Goal: Information Seeking & Learning: Learn about a topic

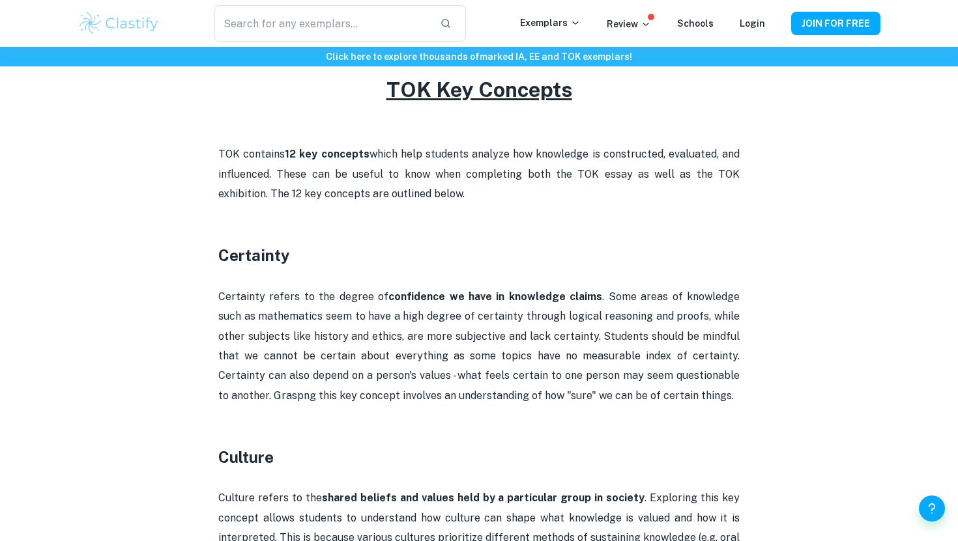
scroll to position [612, 0]
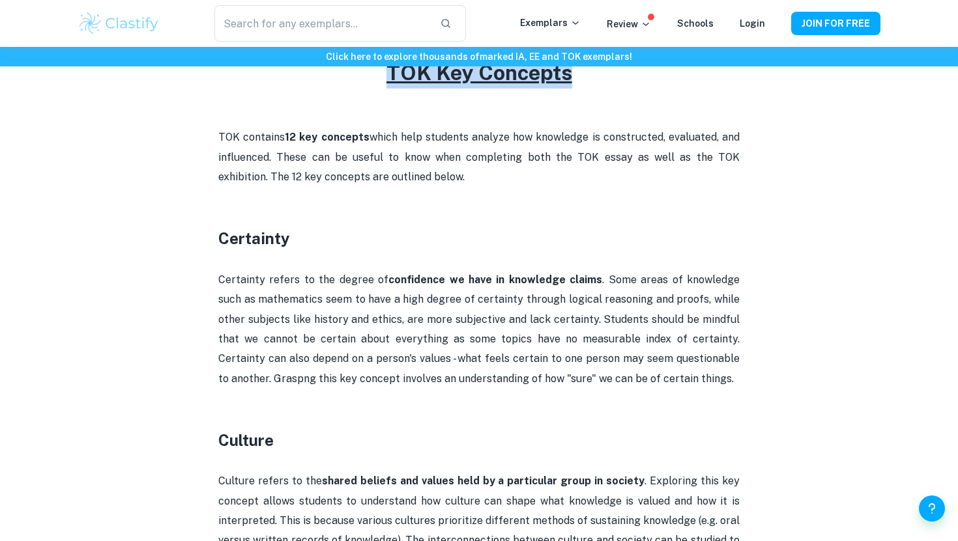
drag, startPoint x: 386, startPoint y: 76, endPoint x: 597, endPoint y: 77, distance: 211.1
click at [474, 77] on h2 "TOK Key Concepts" at bounding box center [478, 72] width 521 height 31
click at [416, 234] on h3 "Certainty" at bounding box center [478, 238] width 521 height 23
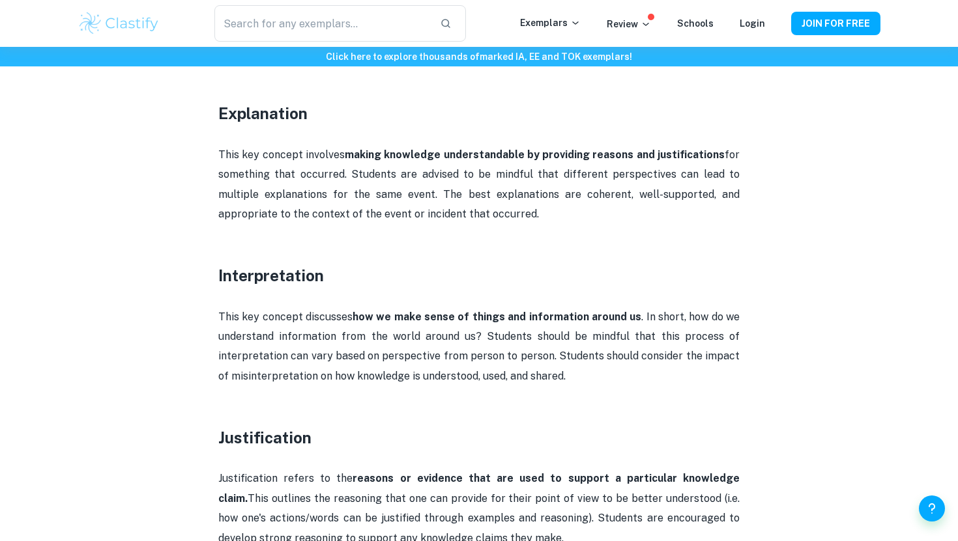
scroll to position [1325, 0]
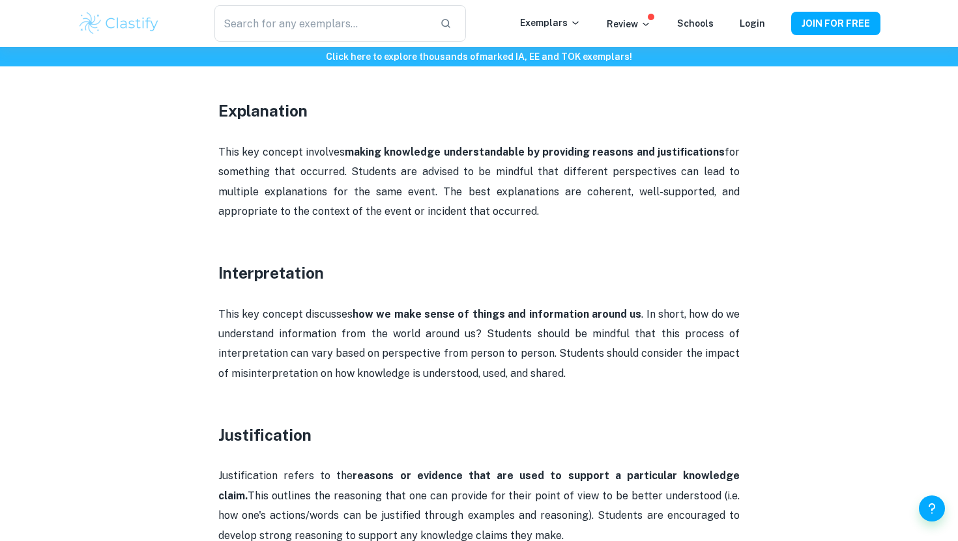
click at [260, 143] on p "This key concept involves making knowledge understandable by providing reasons …" at bounding box center [478, 182] width 521 height 79
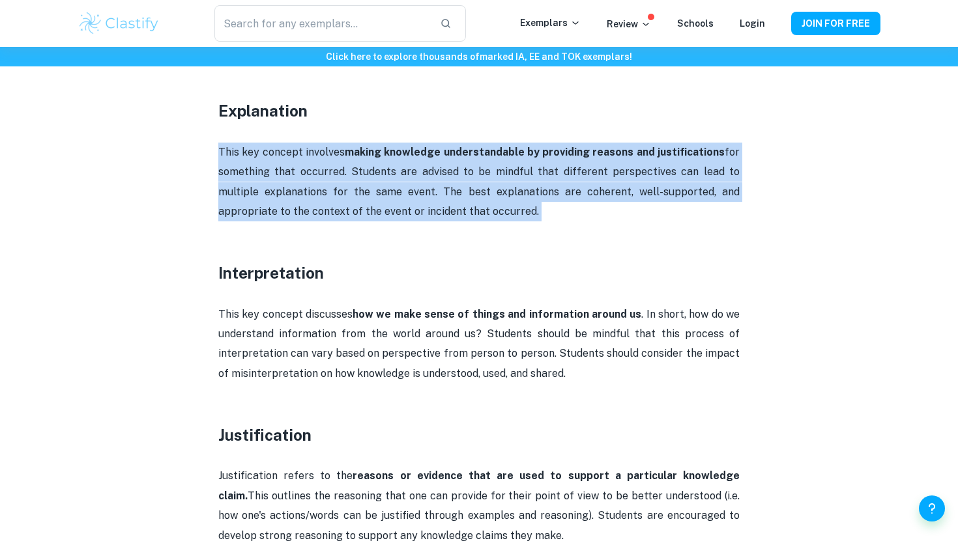
click at [260, 143] on p "This key concept involves making knowledge understandable by providing reasons …" at bounding box center [478, 182] width 521 height 79
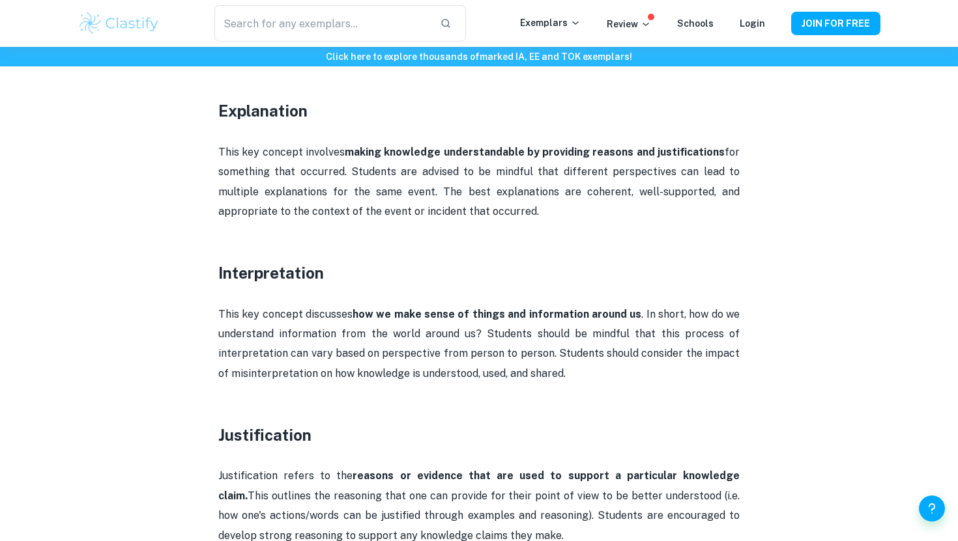
click at [242, 242] on p at bounding box center [478, 252] width 521 height 20
click at [258, 328] on p "This key concept discusses how we make sense of things and information around u…" at bounding box center [478, 344] width 521 height 79
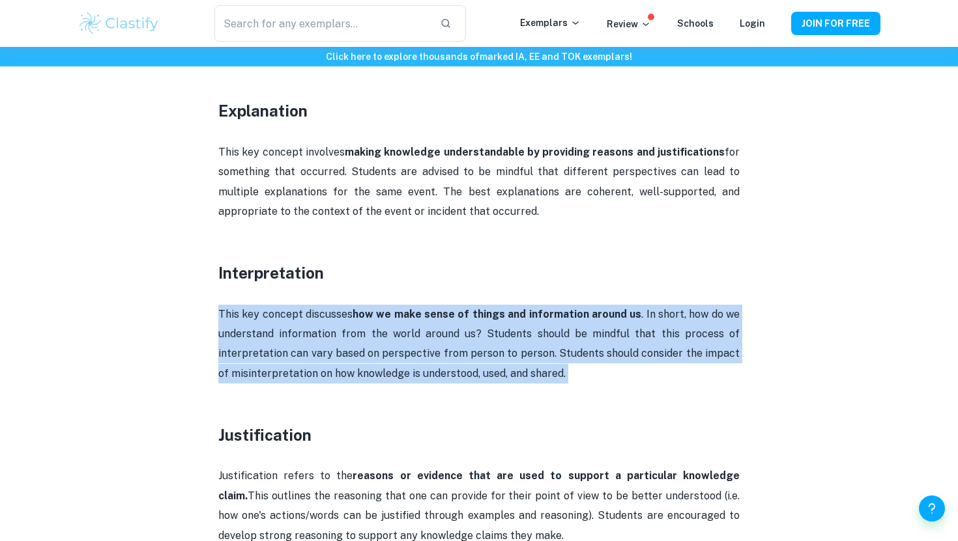
click at [258, 328] on p "This key concept discusses how we make sense of things and information around u…" at bounding box center [478, 344] width 521 height 79
click at [291, 328] on p "This key concept discusses how we make sense of things and information around u…" at bounding box center [478, 344] width 521 height 79
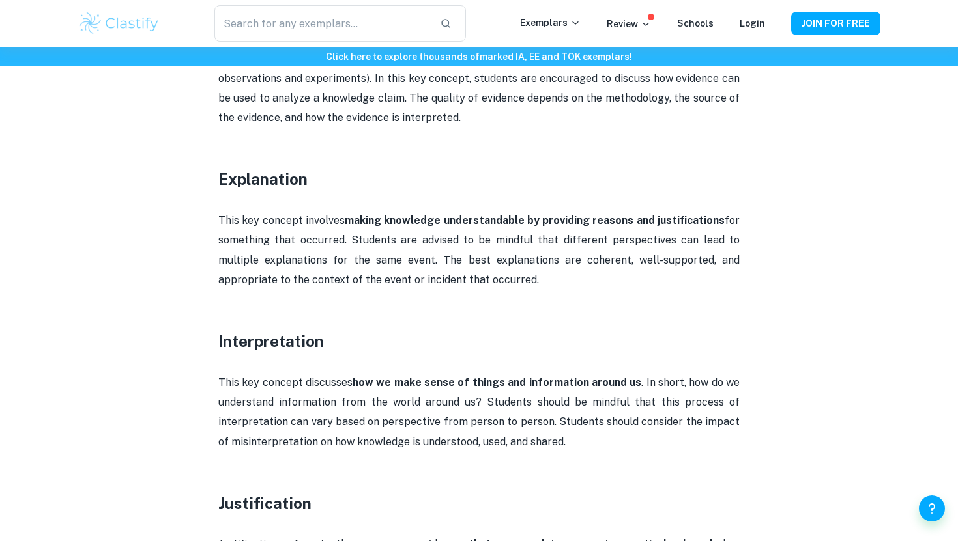
scroll to position [1257, 0]
drag, startPoint x: 637, startPoint y: 364, endPoint x: 706, endPoint y: 418, distance: 88.1
click at [474, 418] on p "This key concept discusses how we make sense of things and information around u…" at bounding box center [478, 412] width 521 height 79
click at [474, 403] on p "This key concept discusses how we make sense of things and information around u…" at bounding box center [478, 412] width 521 height 79
click at [425, 376] on strong "how we make sense of things and information around us" at bounding box center [496, 382] width 289 height 12
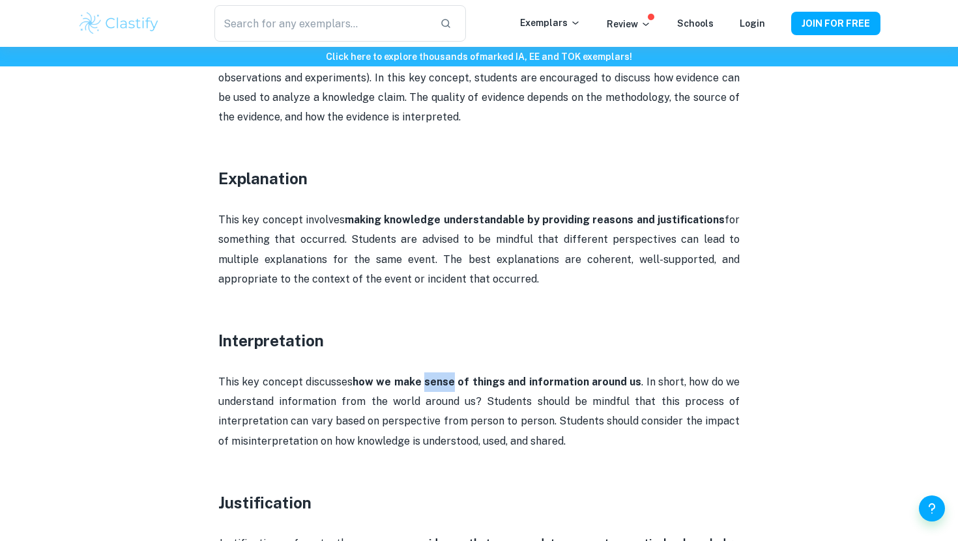
click at [425, 376] on strong "how we make sense of things and information around us" at bounding box center [496, 382] width 289 height 12
click at [395, 376] on strong "how we make sense of things and information around us" at bounding box center [496, 382] width 289 height 12
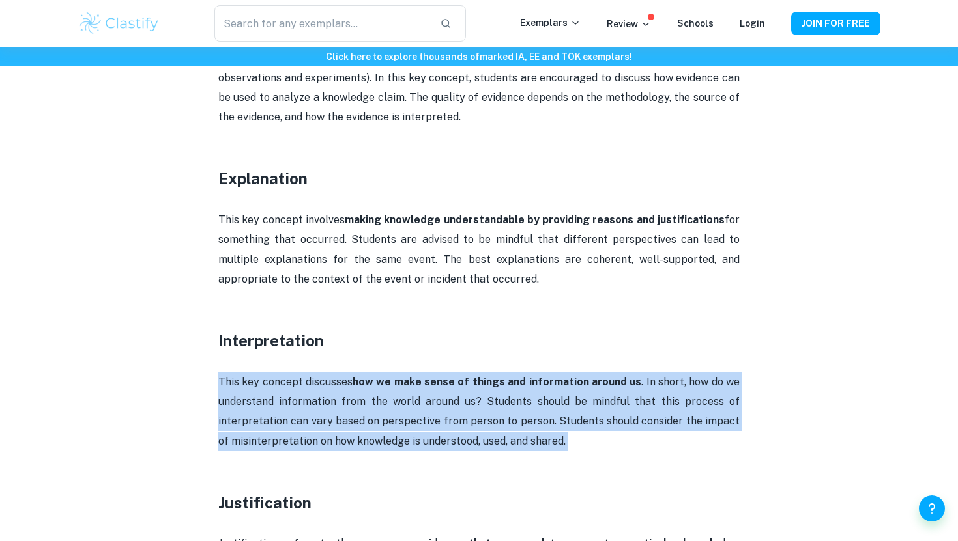
click at [395, 376] on strong "how we make sense of things and information around us" at bounding box center [496, 382] width 289 height 12
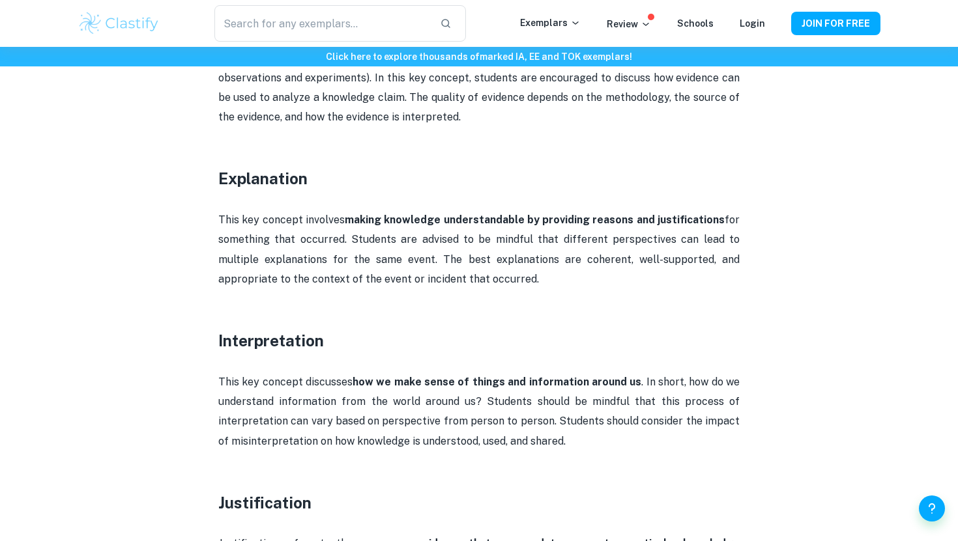
click at [339, 373] on p "This key concept discusses how we make sense of things and information around u…" at bounding box center [478, 412] width 521 height 79
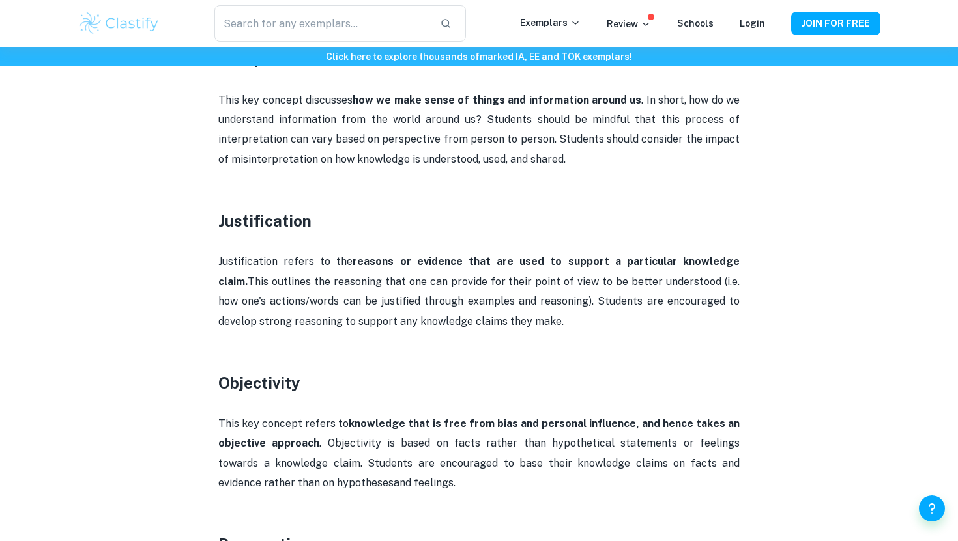
scroll to position [1560, 0]
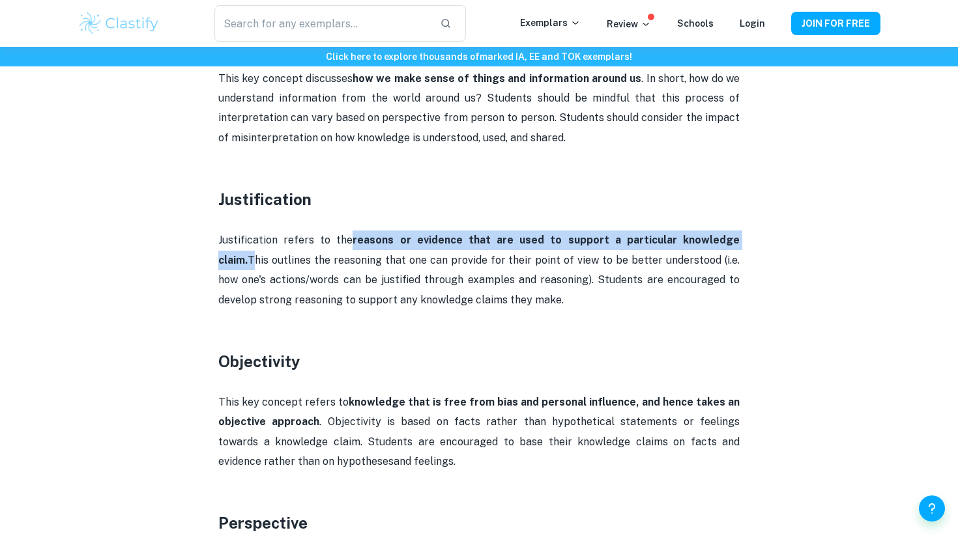
drag, startPoint x: 343, startPoint y: 218, endPoint x: 719, endPoint y: 221, distance: 375.3
click at [474, 231] on p "Justification refers to the reasons or evidence that are used to support a part…" at bounding box center [478, 270] width 521 height 79
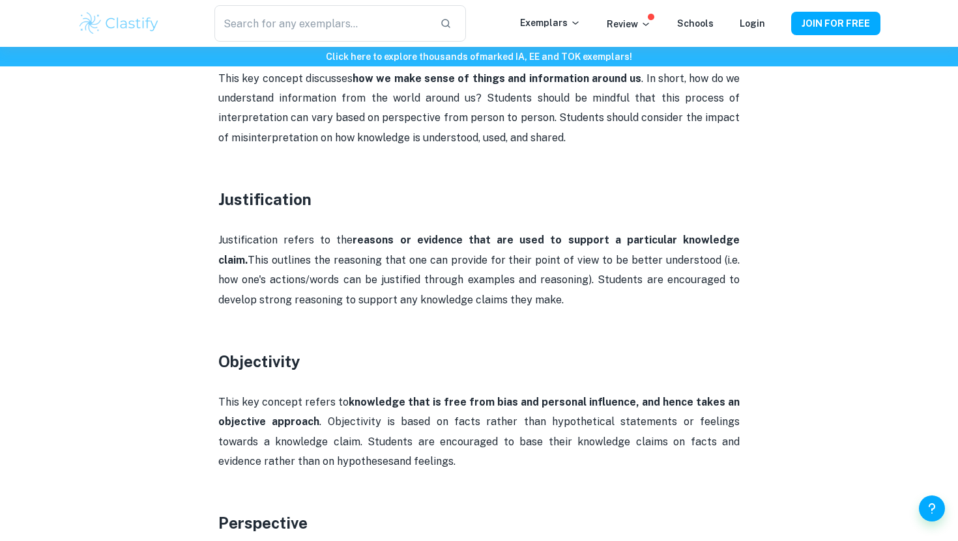
click at [474, 243] on p "Justification refers to the reasons or evidence that are used to support a part…" at bounding box center [478, 270] width 521 height 79
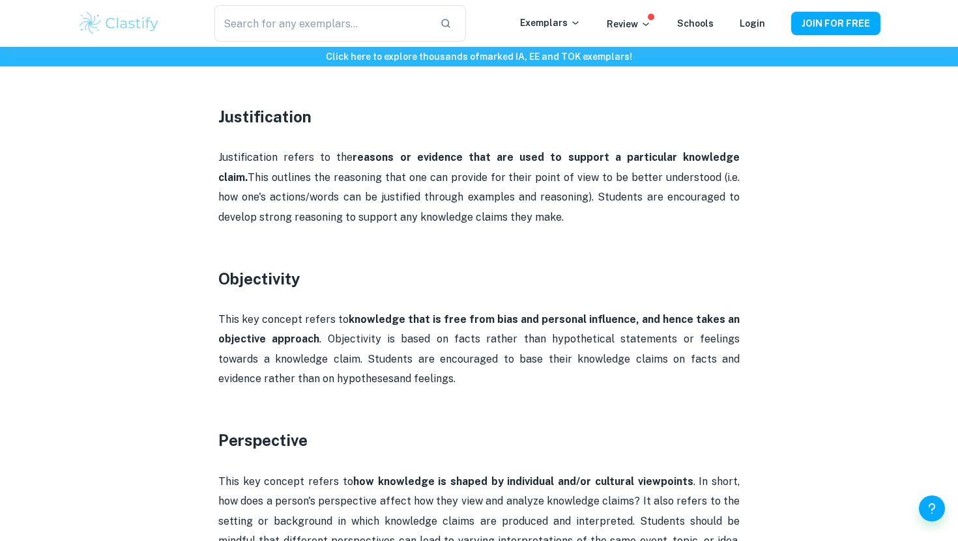
scroll to position [1667, 0]
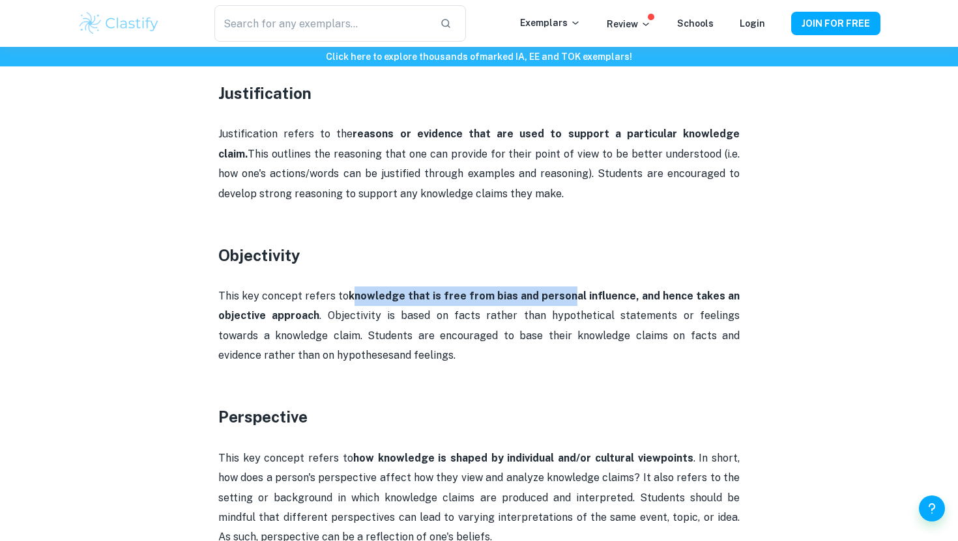
drag, startPoint x: 354, startPoint y: 275, endPoint x: 575, endPoint y: 274, distance: 220.2
click at [474, 290] on strong "knowledge that is free from bias and personal influence, and hence takes an obj…" at bounding box center [478, 306] width 521 height 32
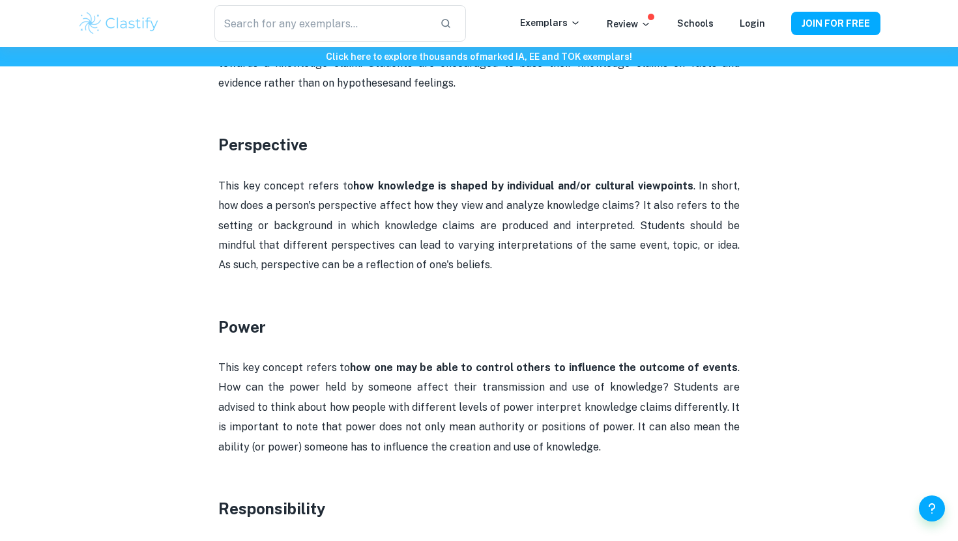
scroll to position [1950, 0]
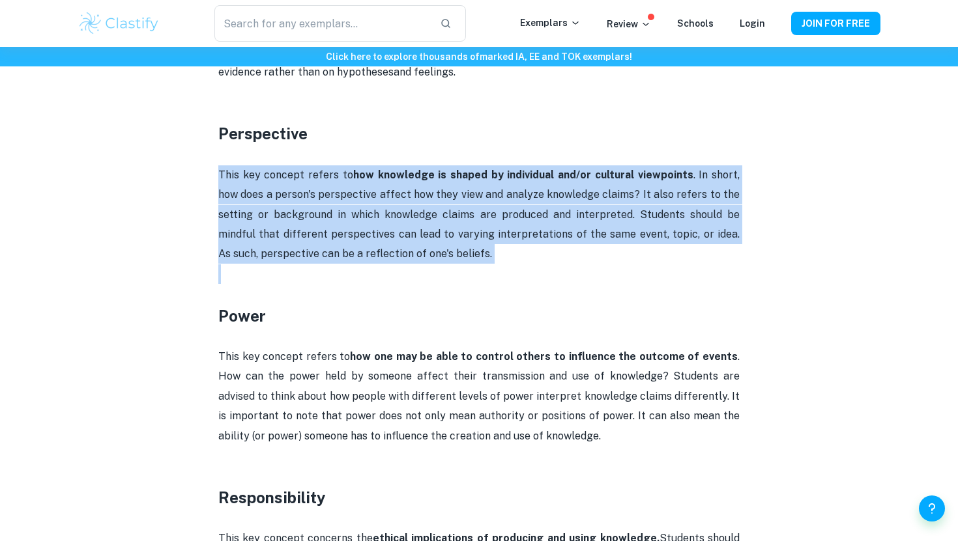
drag, startPoint x: 219, startPoint y: 155, endPoint x: 460, endPoint y: 248, distance: 258.2
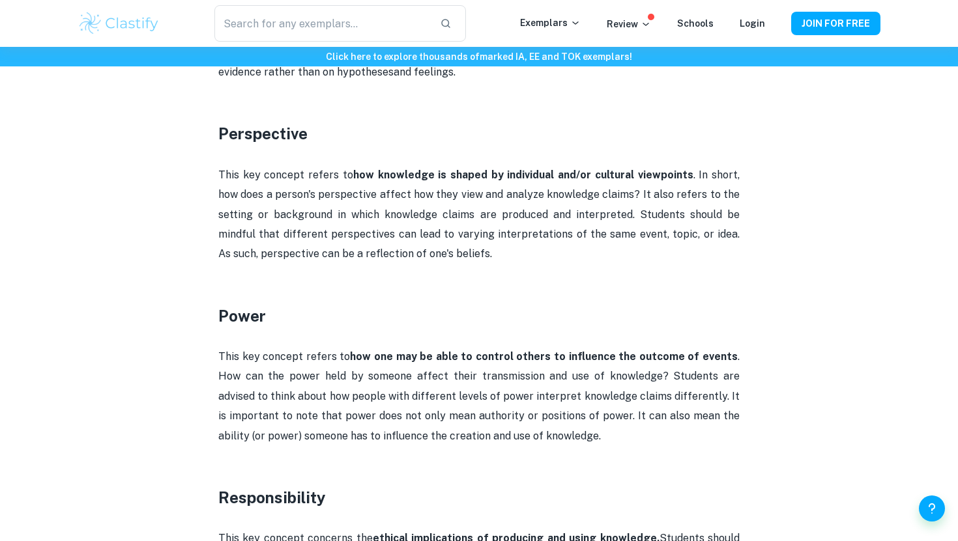
click at [338, 222] on p "This key concept refers to how knowledge is shaped by individual and/or cultura…" at bounding box center [478, 214] width 521 height 99
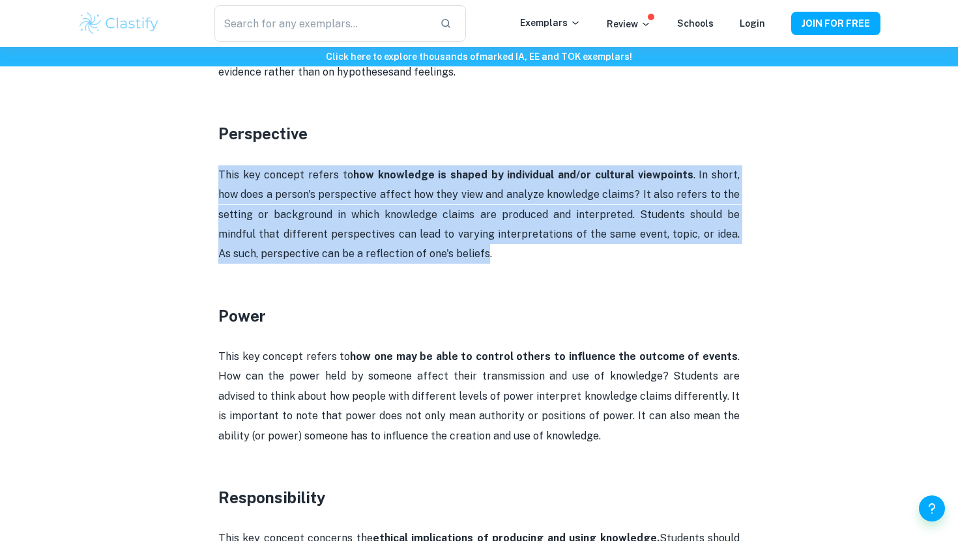
drag, startPoint x: 220, startPoint y: 154, endPoint x: 439, endPoint y: 237, distance: 234.6
click at [439, 237] on p "This key concept refers to how knowledge is shaped by individual and/or cultura…" at bounding box center [478, 214] width 521 height 99
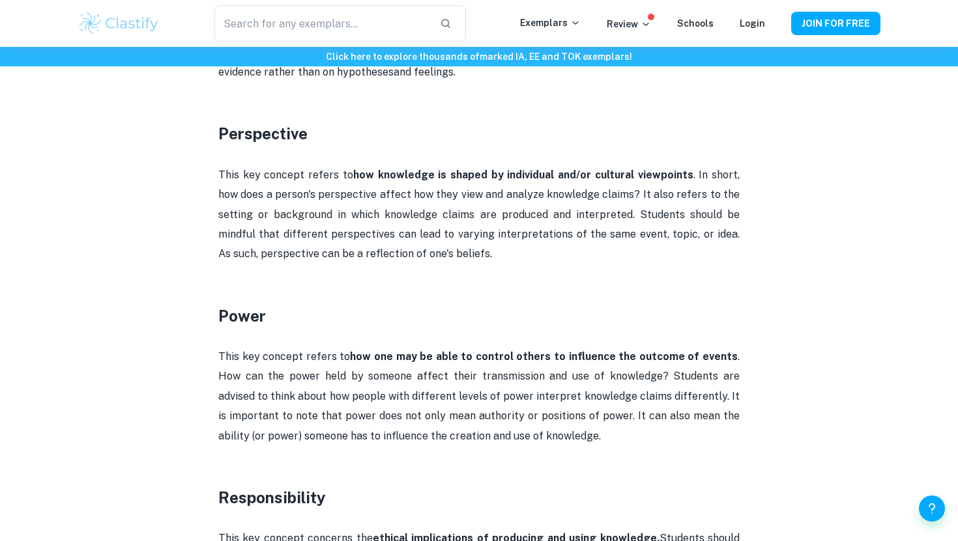
click at [453, 243] on p "This key concept refers to how knowledge is shaped by individual and/or cultura…" at bounding box center [478, 214] width 521 height 99
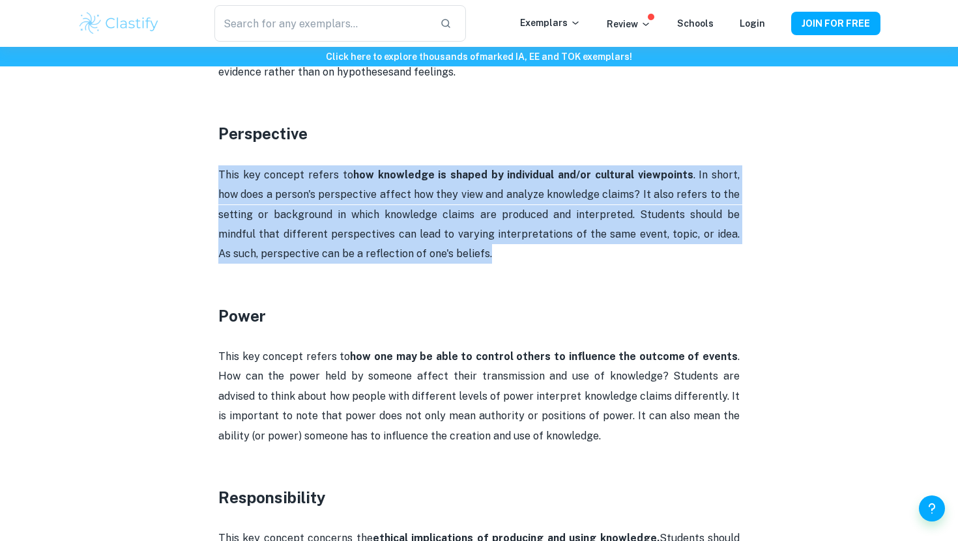
drag, startPoint x: 218, startPoint y: 153, endPoint x: 442, endPoint y: 237, distance: 239.1
click at [442, 237] on p "This key concept refers to how knowledge is shaped by individual and/or cultura…" at bounding box center [478, 214] width 521 height 99
click at [338, 196] on p "This key concept refers to how knowledge is shaped by individual and/or cultura…" at bounding box center [478, 214] width 521 height 99
drag, startPoint x: 218, startPoint y: 151, endPoint x: 437, endPoint y: 265, distance: 246.2
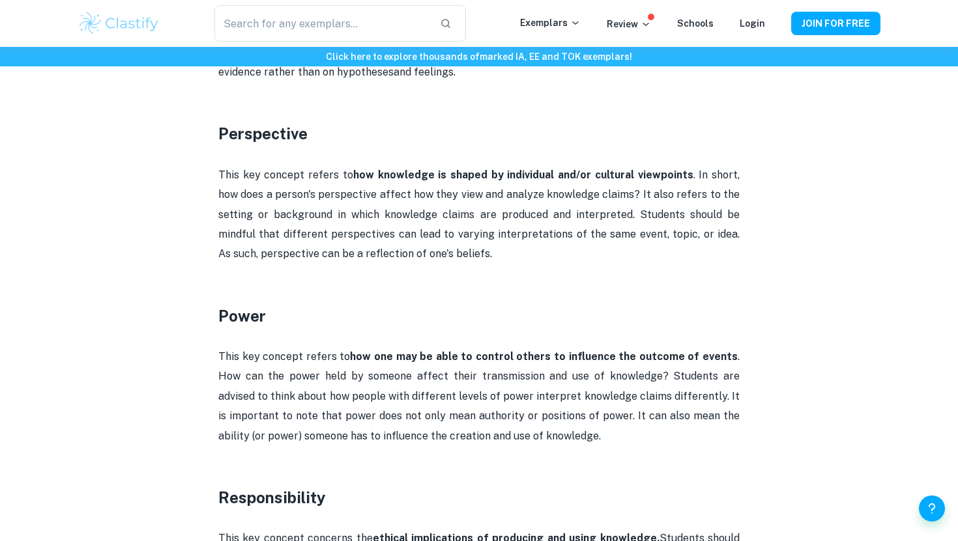
click at [474, 188] on p "This key concept refers to how knowledge is shaped by individual and/or cultura…" at bounding box center [478, 214] width 521 height 99
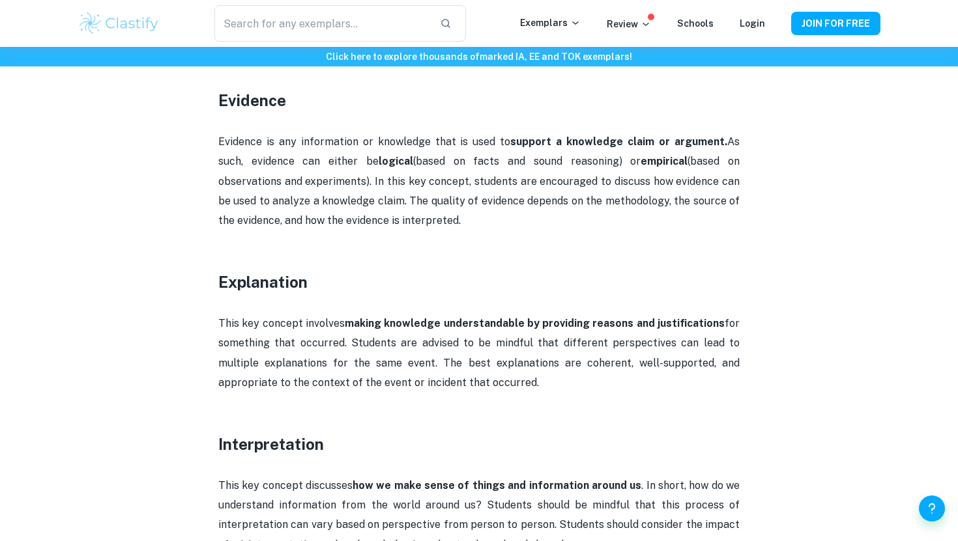
scroll to position [1149, 0]
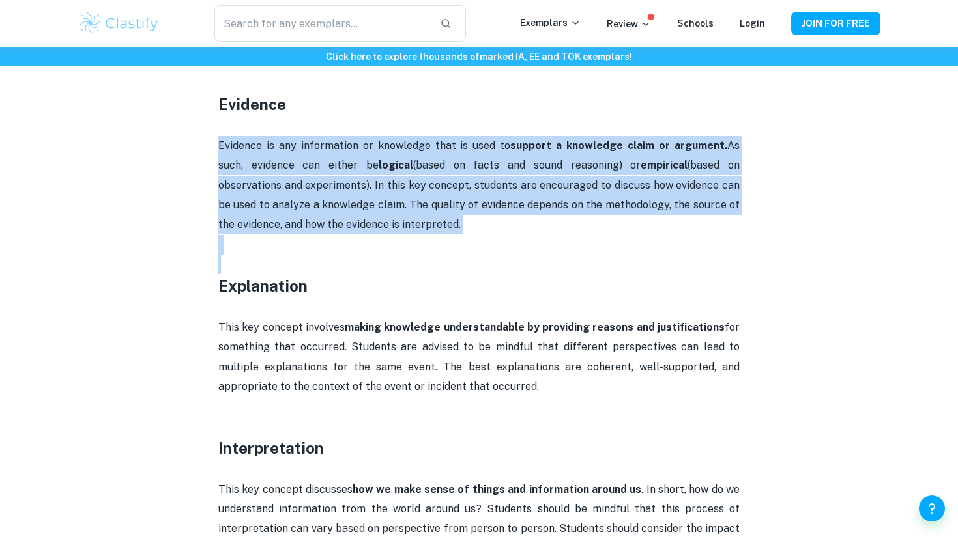
drag, startPoint x: 217, startPoint y: 125, endPoint x: 465, endPoint y: 240, distance: 273.7
click at [467, 244] on div "TOK Key Concepts By [PERSON_NAME] • [DATE] Get feedback on your TOK Essay Marke…" at bounding box center [479, 504] width 803 height 3106
click at [449, 205] on p "Evidence is any information or knowledge that is used to support a knowledge cl…" at bounding box center [478, 185] width 521 height 99
drag, startPoint x: 220, startPoint y: 122, endPoint x: 456, endPoint y: 197, distance: 247.7
click at [456, 197] on p "Evidence is any information or knowledge that is used to support a knowledge cl…" at bounding box center [478, 185] width 521 height 99
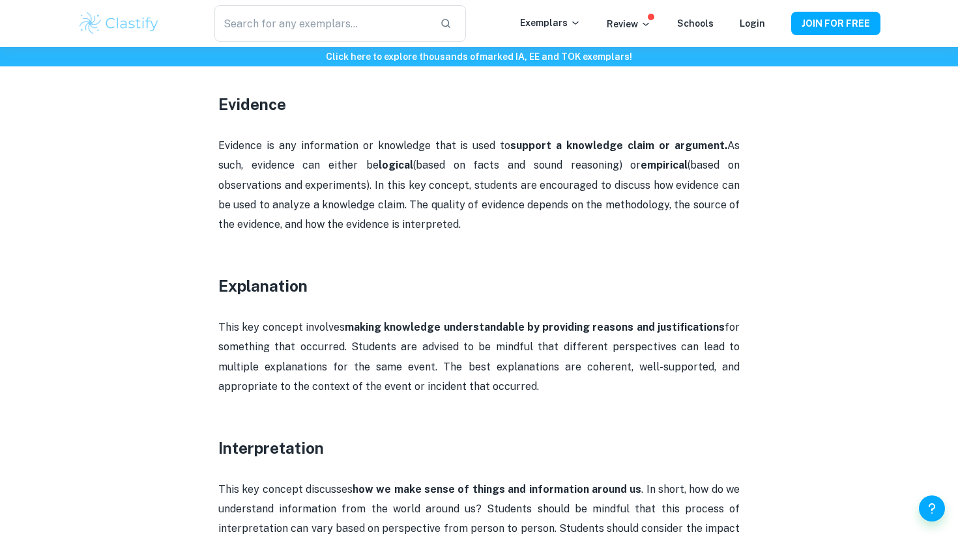
click at [418, 195] on p "Evidence is any information or knowledge that is used to support a knowledge cl…" at bounding box center [478, 185] width 521 height 99
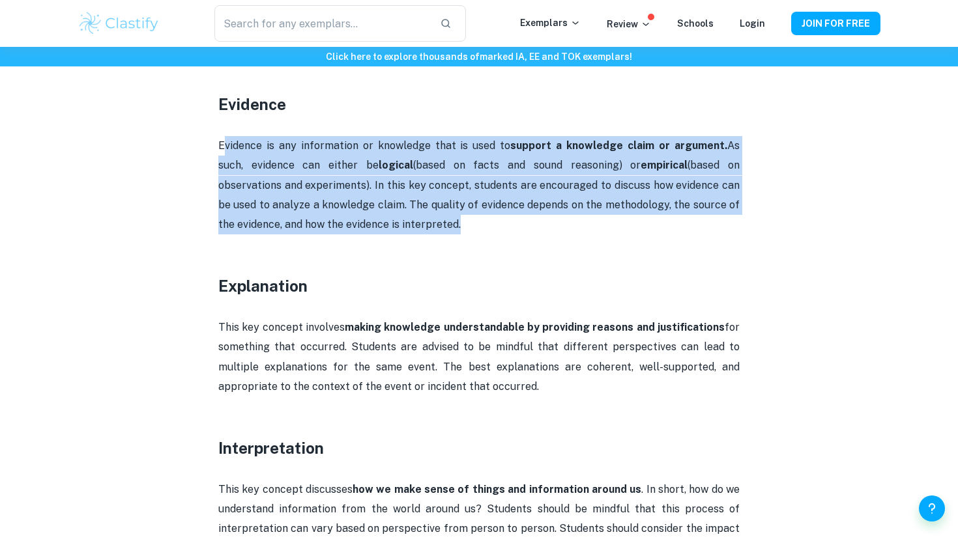
drag, startPoint x: 222, startPoint y: 123, endPoint x: 446, endPoint y: 191, distance: 234.1
click at [461, 207] on p "Evidence is any information or knowledge that is used to support a knowledge cl…" at bounding box center [478, 185] width 521 height 99
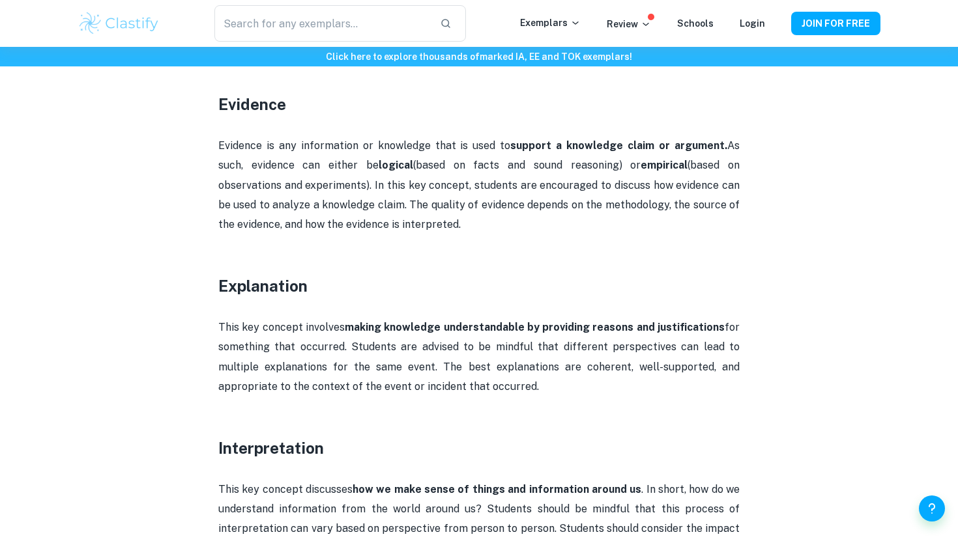
click at [296, 190] on p "Evidence is any information or knowledge that is used to support a knowledge cl…" at bounding box center [478, 185] width 521 height 99
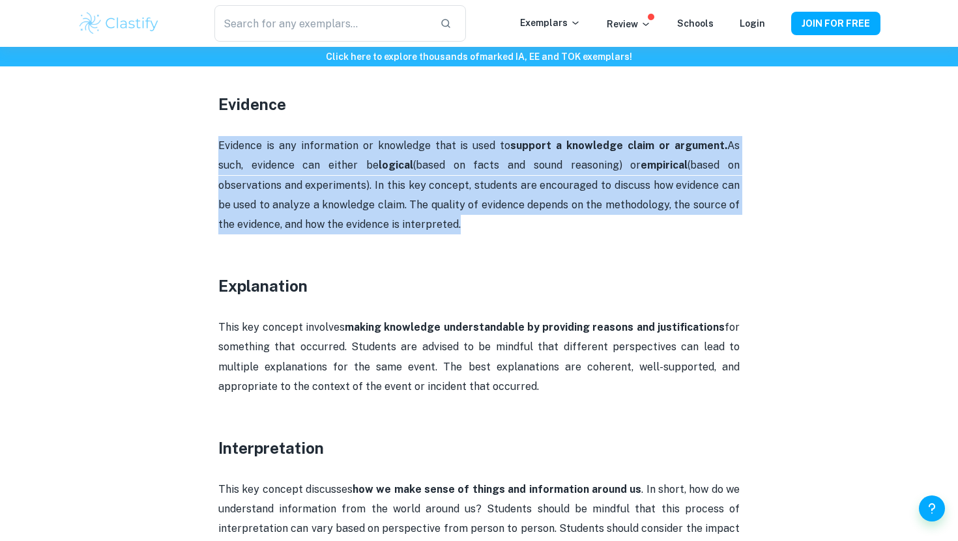
drag, startPoint x: 219, startPoint y: 126, endPoint x: 456, endPoint y: 212, distance: 252.3
click at [456, 212] on p "Evidence is any information or knowledge that is used to support a knowledge cl…" at bounding box center [478, 185] width 521 height 99
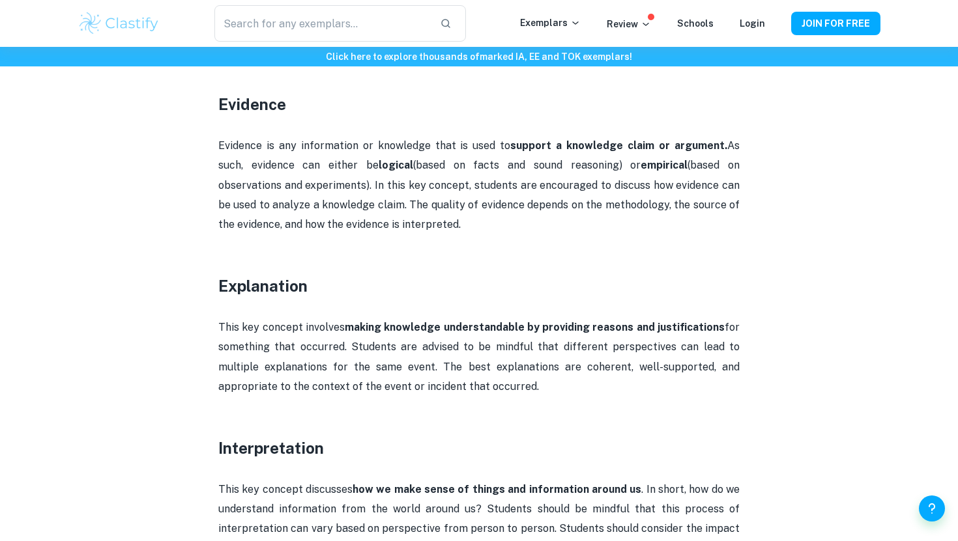
click at [391, 194] on p "Evidence is any information or knowledge that is used to support a knowledge cl…" at bounding box center [478, 185] width 521 height 99
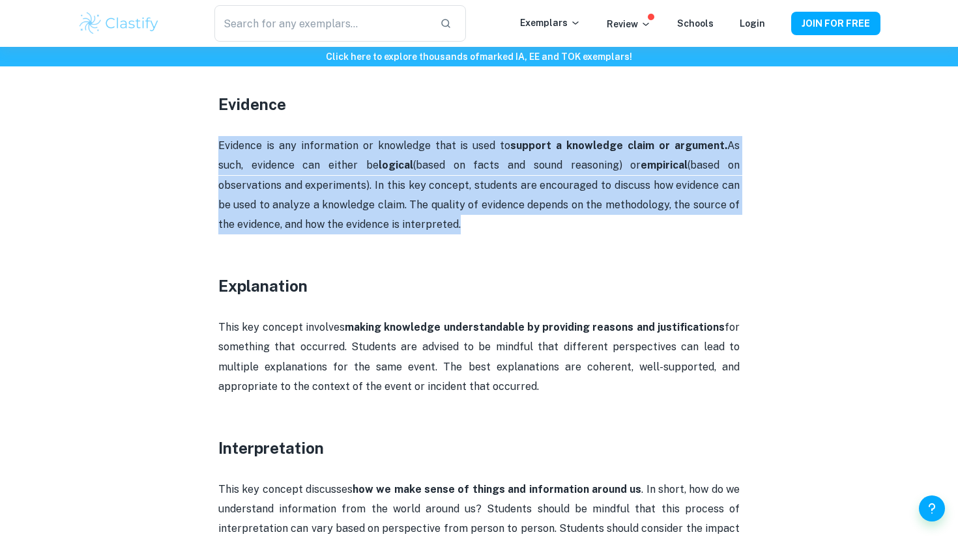
drag, startPoint x: 219, startPoint y: 126, endPoint x: 453, endPoint y: 208, distance: 247.9
click at [453, 208] on p "Evidence is any information or knowledge that is used to support a knowledge cl…" at bounding box center [478, 185] width 521 height 99
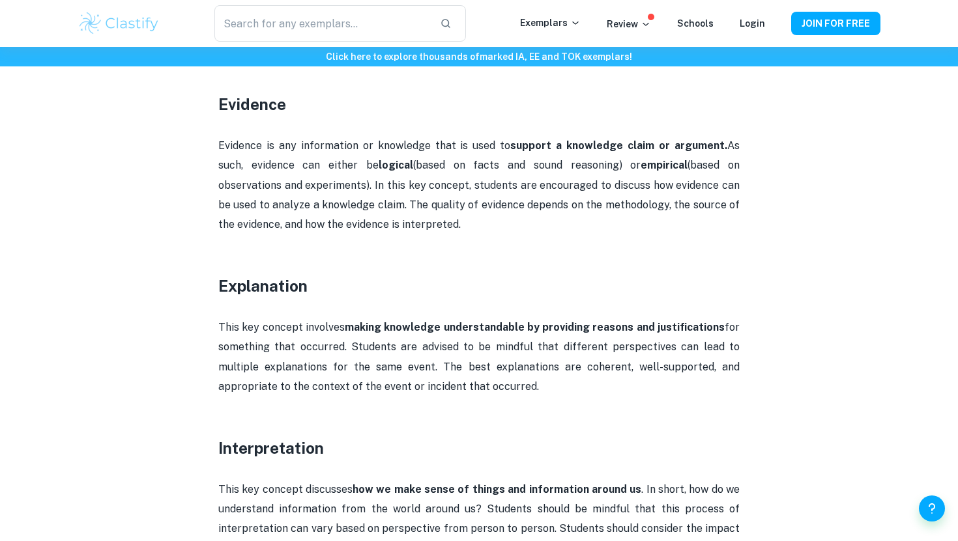
click at [435, 201] on p "Evidence is any information or knowledge that is used to support a knowledge cl…" at bounding box center [478, 185] width 521 height 99
click at [444, 170] on p "Evidence is any information or knowledge that is used to support a knowledge cl…" at bounding box center [478, 185] width 521 height 99
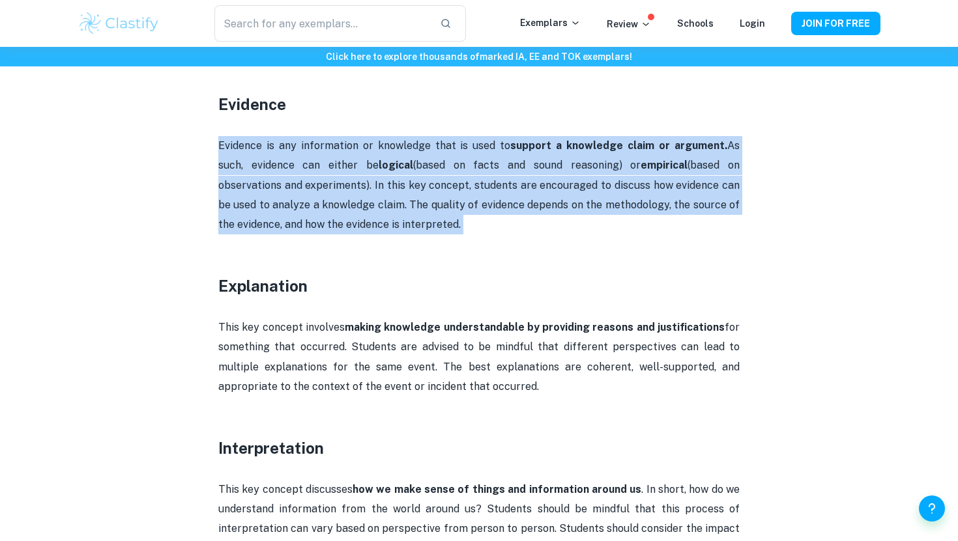
click at [444, 170] on p "Evidence is any information or knowledge that is used to support a knowledge cl…" at bounding box center [478, 185] width 521 height 99
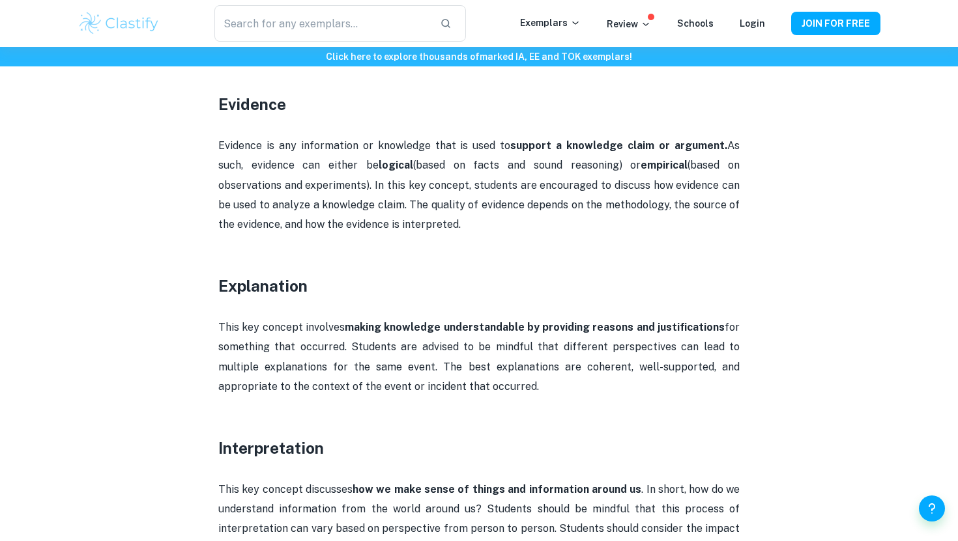
click at [474, 156] on p "Evidence is any information or knowledge that is used to support a knowledge cl…" at bounding box center [478, 185] width 521 height 99
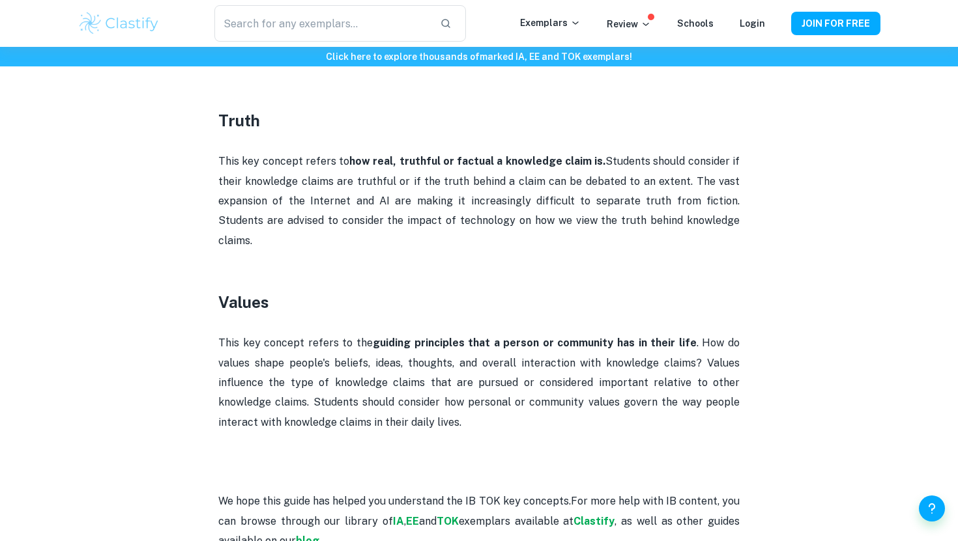
scroll to position [2539, 0]
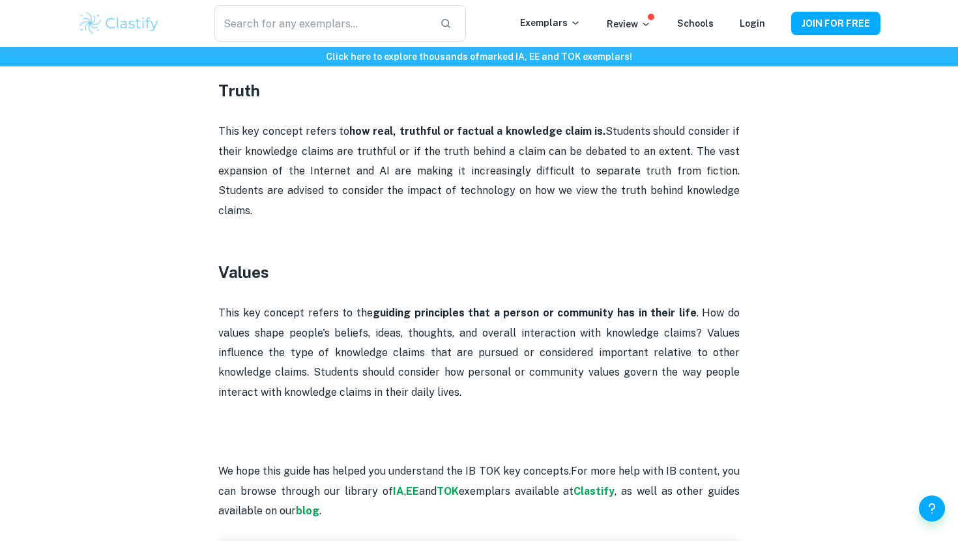
click at [474, 122] on p "This key concept refers to how real, truthful or factual a knowledge claim is. …" at bounding box center [478, 171] width 521 height 99
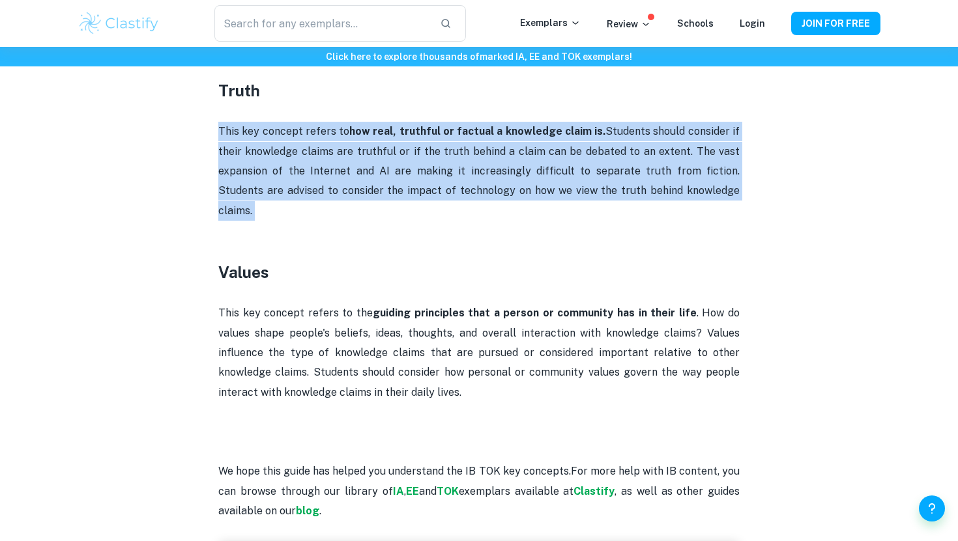
click at [474, 122] on p "This key concept refers to how real, truthful or factual a knowledge claim is. …" at bounding box center [478, 171] width 521 height 99
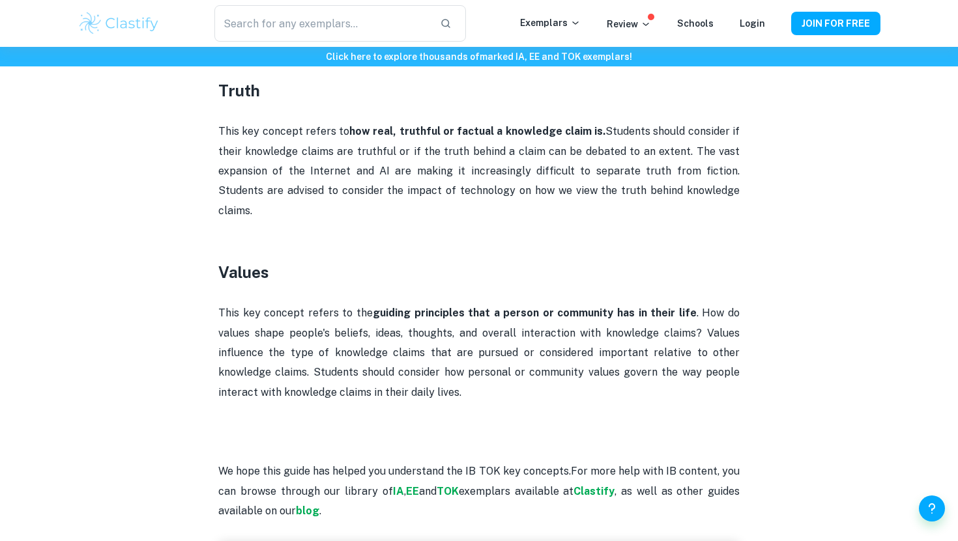
click at [474, 180] on p "This key concept refers to how real, truthful or factual a knowledge claim is. …" at bounding box center [478, 171] width 521 height 99
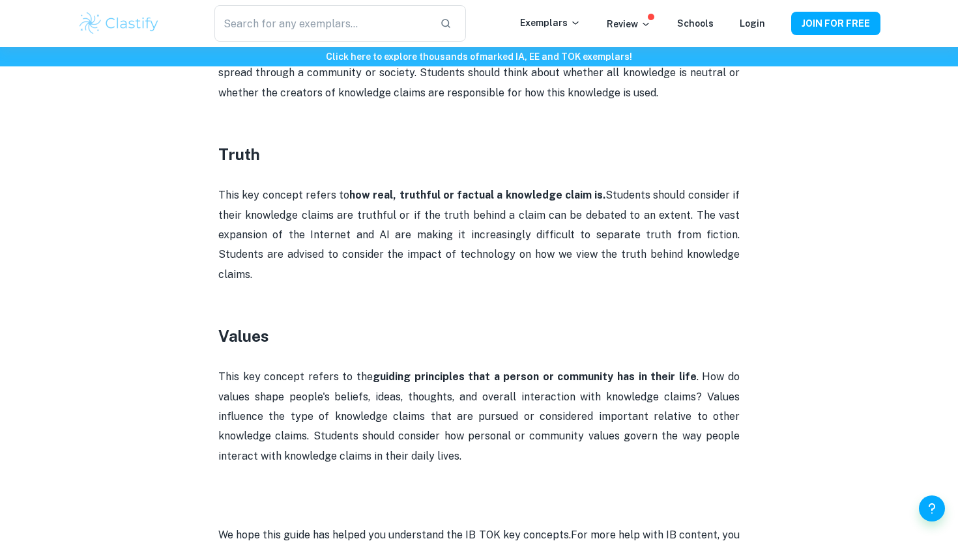
scroll to position [2476, 0]
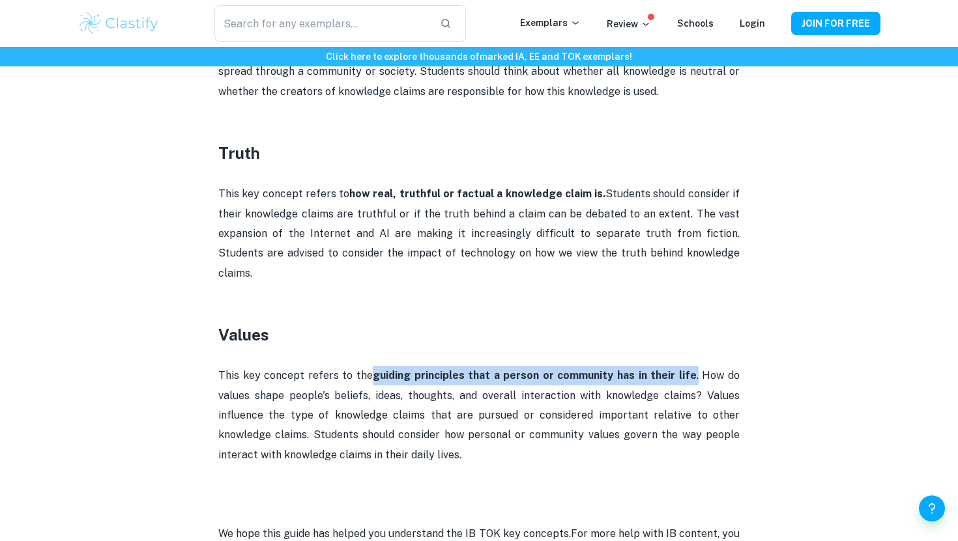
drag, startPoint x: 377, startPoint y: 336, endPoint x: 697, endPoint y: 336, distance: 320.6
click at [474, 366] on p "This key concept refers to the guiding principles that a person or community ha…" at bounding box center [478, 415] width 521 height 99
copy p "guiding principles that a person or community has in their life ."
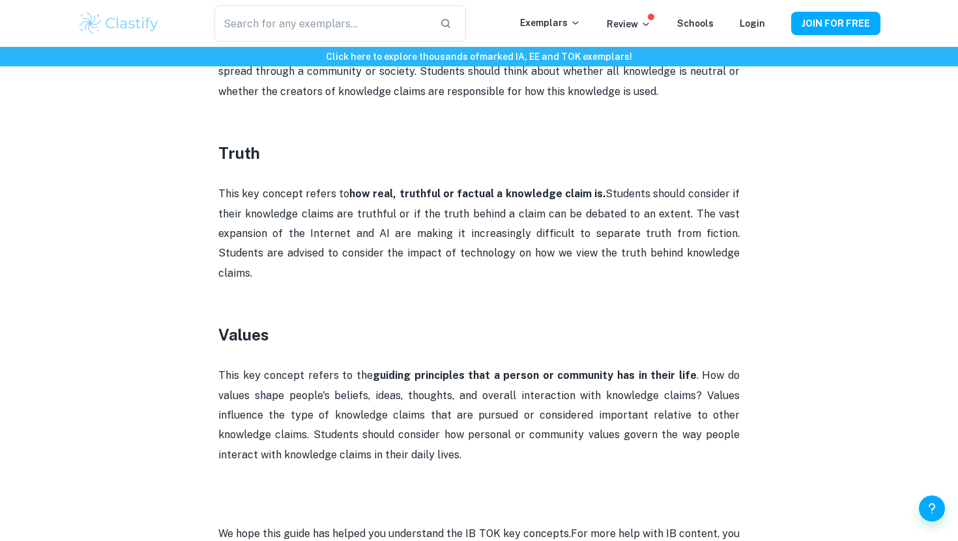
click at [474, 366] on p "This key concept refers to the guiding principles that a person or community ha…" at bounding box center [478, 415] width 521 height 99
click at [395, 369] on strong "guiding principles that a person or community has in their life" at bounding box center [535, 375] width 324 height 12
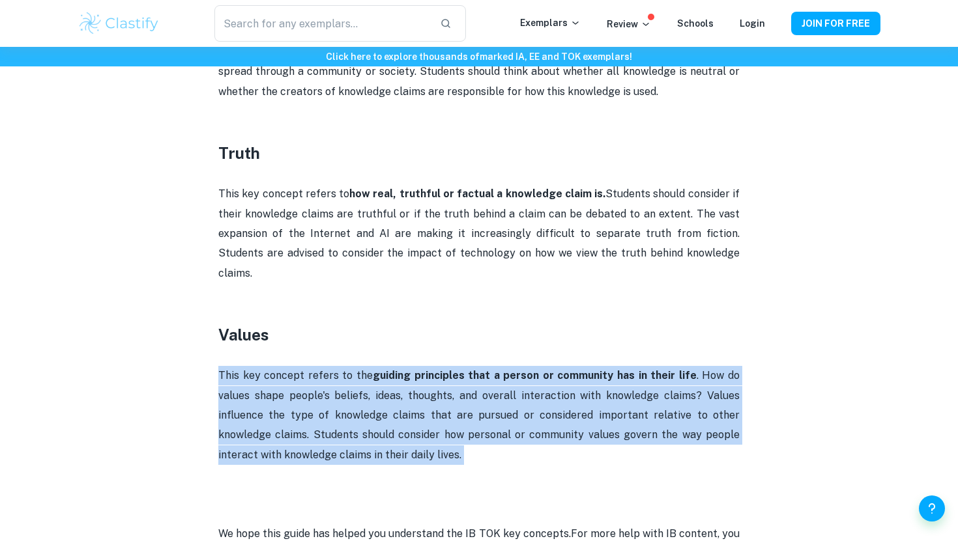
click at [395, 369] on strong "guiding principles that a person or community has in their life" at bounding box center [535, 375] width 324 height 12
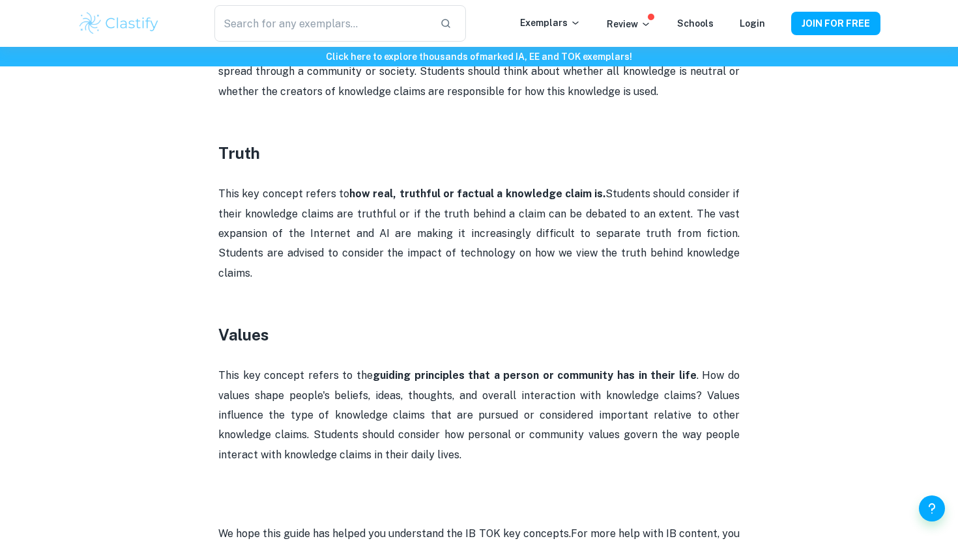
click at [369, 366] on p "This key concept refers to the guiding principles that a person or community ha…" at bounding box center [478, 415] width 521 height 99
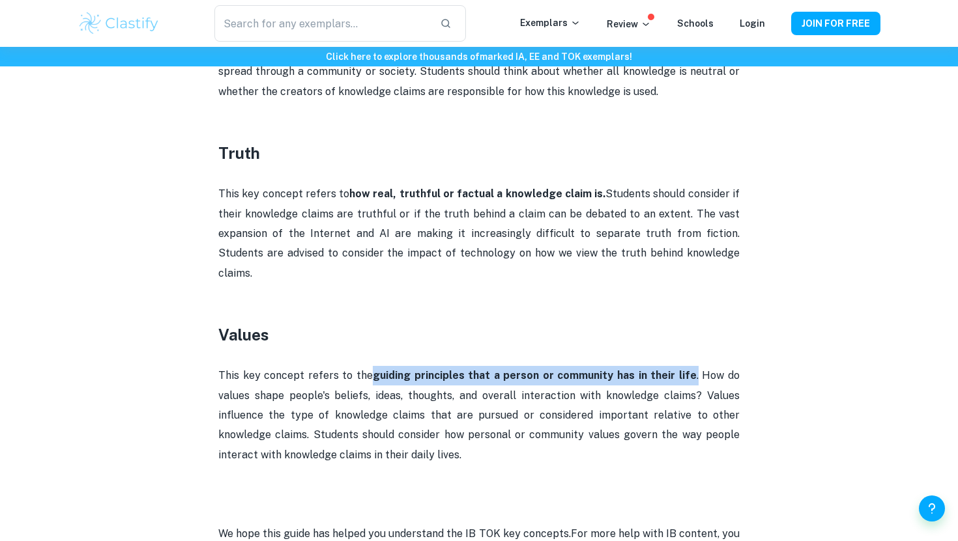
drag, startPoint x: 375, startPoint y: 339, endPoint x: 698, endPoint y: 333, distance: 323.2
click at [474, 366] on p "This key concept refers to the guiding principles that a person or community ha…" at bounding box center [478, 415] width 521 height 99
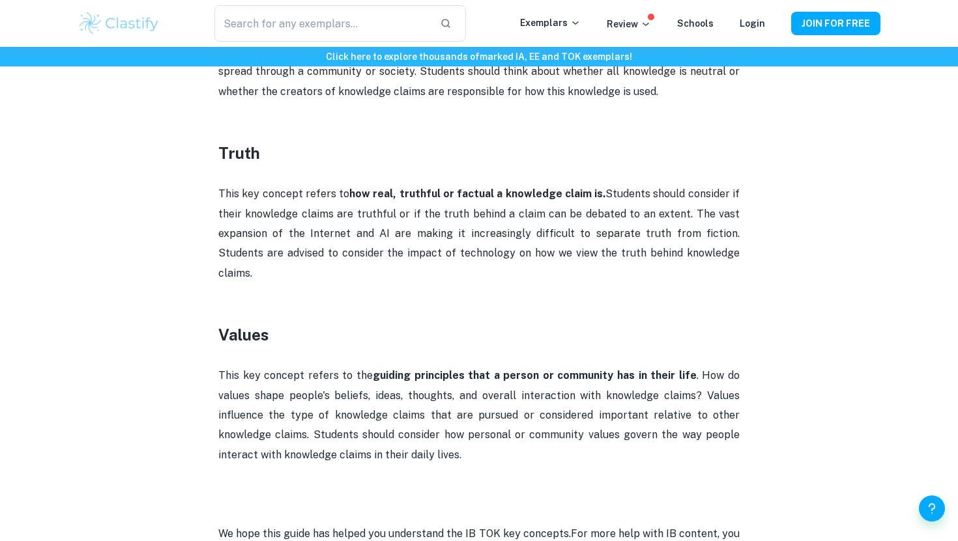
click at [474, 347] on p at bounding box center [478, 357] width 521 height 20
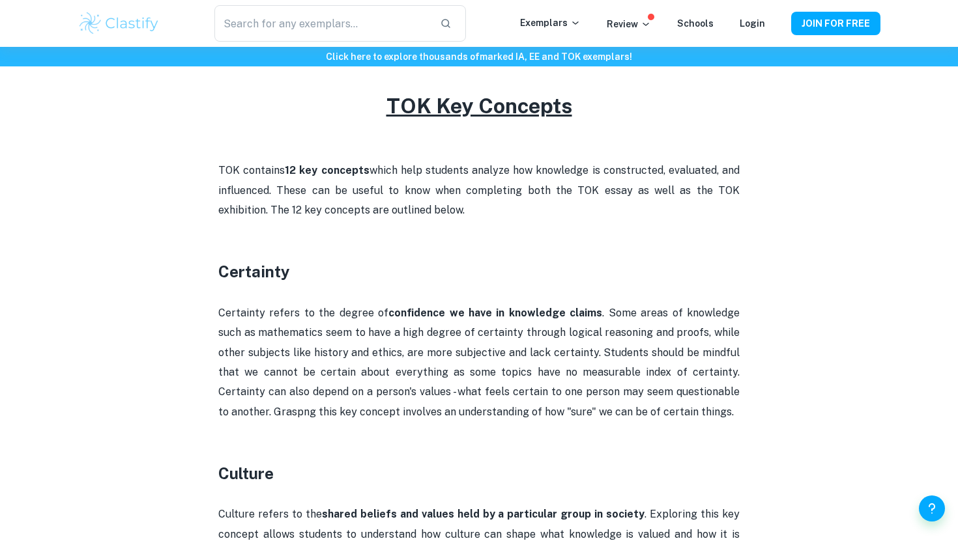
scroll to position [573, 0]
